Goal: Participate in discussion

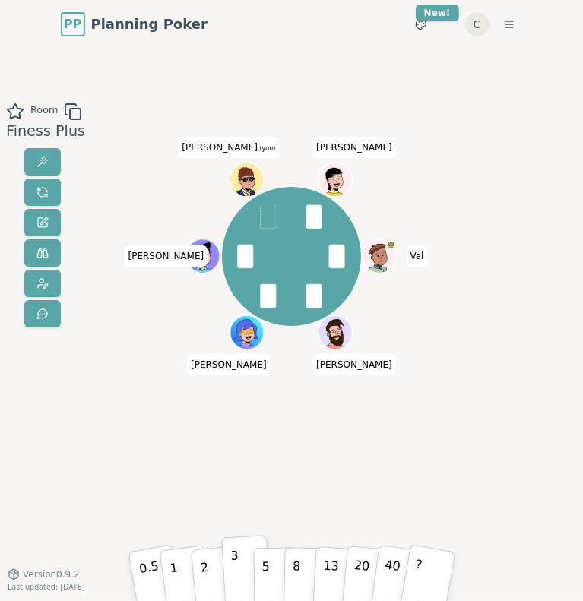
click at [237, 571] on p "3" at bounding box center [235, 572] width 11 height 52
click at [202, 572] on p "2" at bounding box center [204, 572] width 13 height 52
click at [132, 515] on div "Room Finess Plus [PERSON_NAME] [PERSON_NAME] (you) [PERSON_NAME] 0.5 1 2 3 5 8 …" at bounding box center [291, 312] width 583 height 418
click at [175, 559] on p "1" at bounding box center [173, 573] width 14 height 52
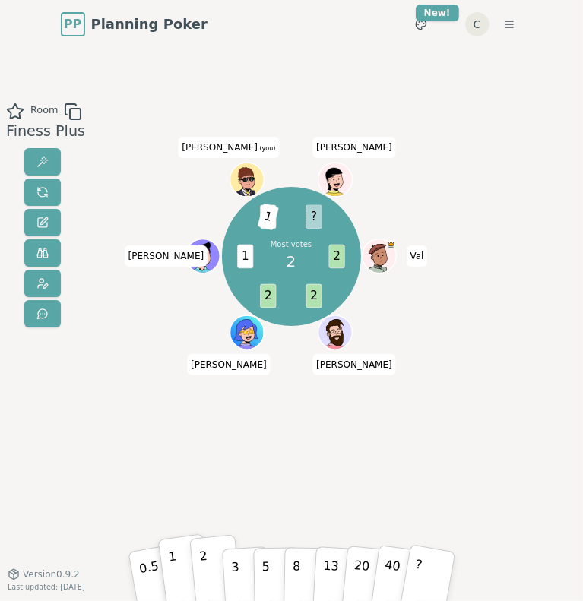
click at [215, 558] on button "2" at bounding box center [215, 570] width 52 height 72
click at [203, 554] on p "2" at bounding box center [204, 572] width 13 height 52
click at [171, 449] on div "Most votes 2 2 2 2 1 2 1 ? [PERSON_NAME] [PERSON_NAME] (you) [PERSON_NAME]" at bounding box center [291, 312] width 306 height 418
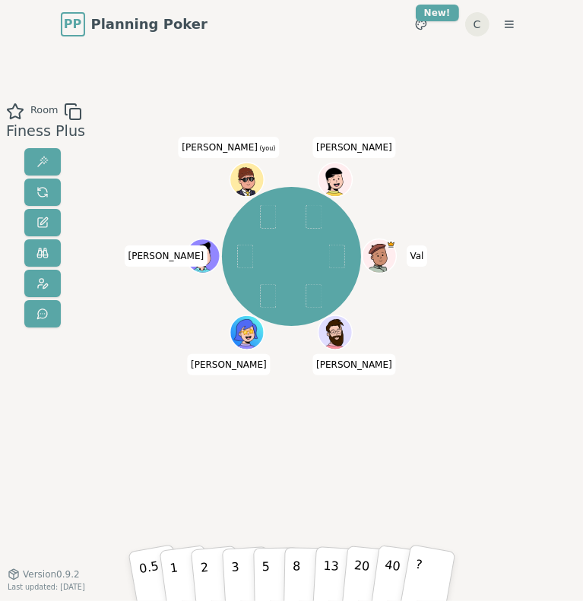
click at [500, 274] on div "Room Finess Plus [PERSON_NAME] [PERSON_NAME] (you) [PERSON_NAME] 0.5 1 2 3 5 8 …" at bounding box center [291, 312] width 583 height 418
click at [456, 363] on div "Room Finess Plus [PERSON_NAME] [PERSON_NAME] (you) [PERSON_NAME] 0.5 1 2 3 5 8 …" at bounding box center [291, 312] width 583 height 418
click at [240, 571] on button "3" at bounding box center [245, 570] width 49 height 71
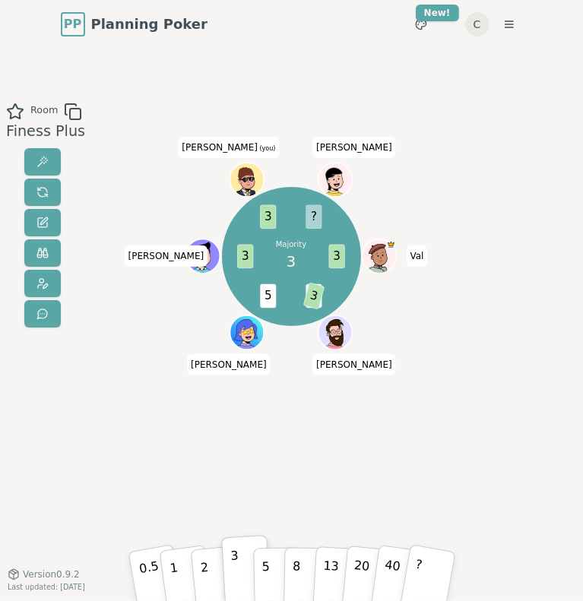
click at [460, 313] on div "Room Finess Plus Majority 3 3 5 3 5 3 3 ? [PERSON_NAME] [PERSON_NAME] (you) [PE…" at bounding box center [291, 312] width 583 height 418
click at [266, 566] on p "5" at bounding box center [266, 571] width 9 height 52
click at [243, 572] on button "3" at bounding box center [245, 570] width 49 height 71
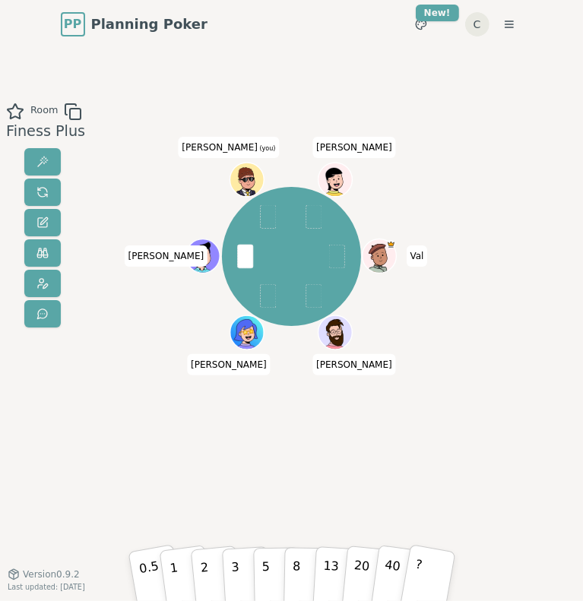
click at [471, 378] on div "Room Finess Plus [PERSON_NAME] [PERSON_NAME] (you) [PERSON_NAME] 0.5 1 2 3 5 8 …" at bounding box center [291, 312] width 583 height 418
click at [239, 563] on button "3" at bounding box center [245, 570] width 49 height 71
click at [208, 565] on button "2" at bounding box center [215, 570] width 52 height 72
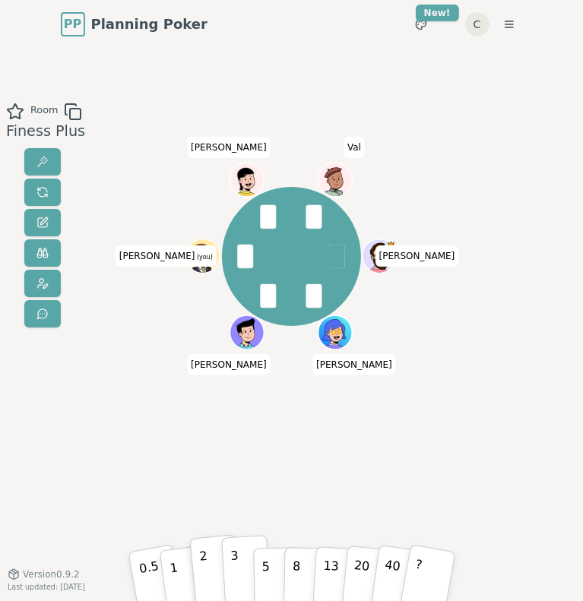
click at [231, 565] on p "3" at bounding box center [235, 572] width 11 height 52
